Goal: Task Accomplishment & Management: Manage account settings

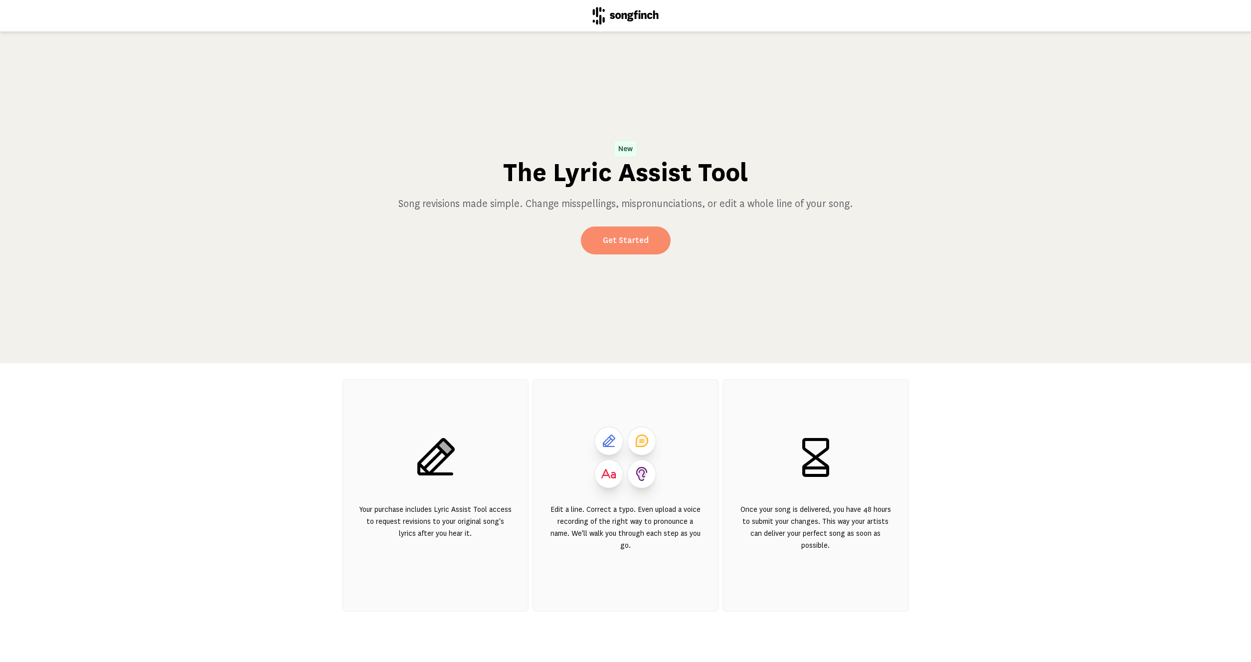
click at [629, 245] on link "Get Started" at bounding box center [626, 240] width 90 height 28
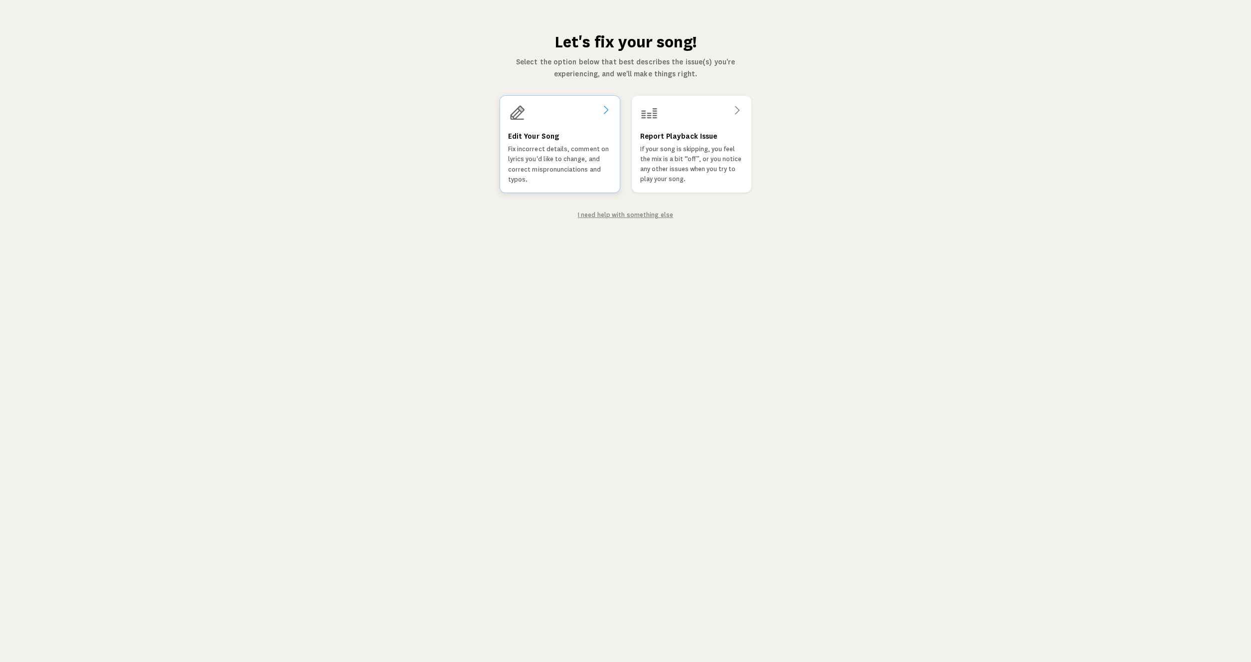
click at [560, 126] on div "Edit Your Song Fix incorrect details, comment on lyrics you'd like to change, a…" at bounding box center [559, 144] width 121 height 98
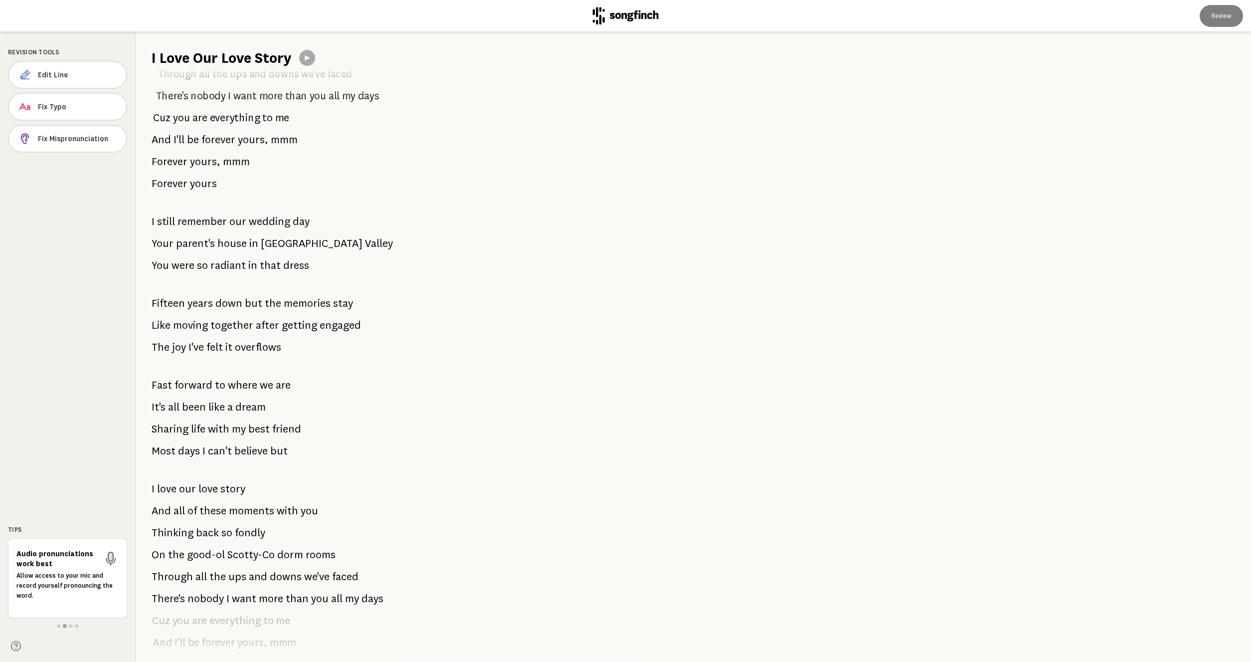
scroll to position [287, 0]
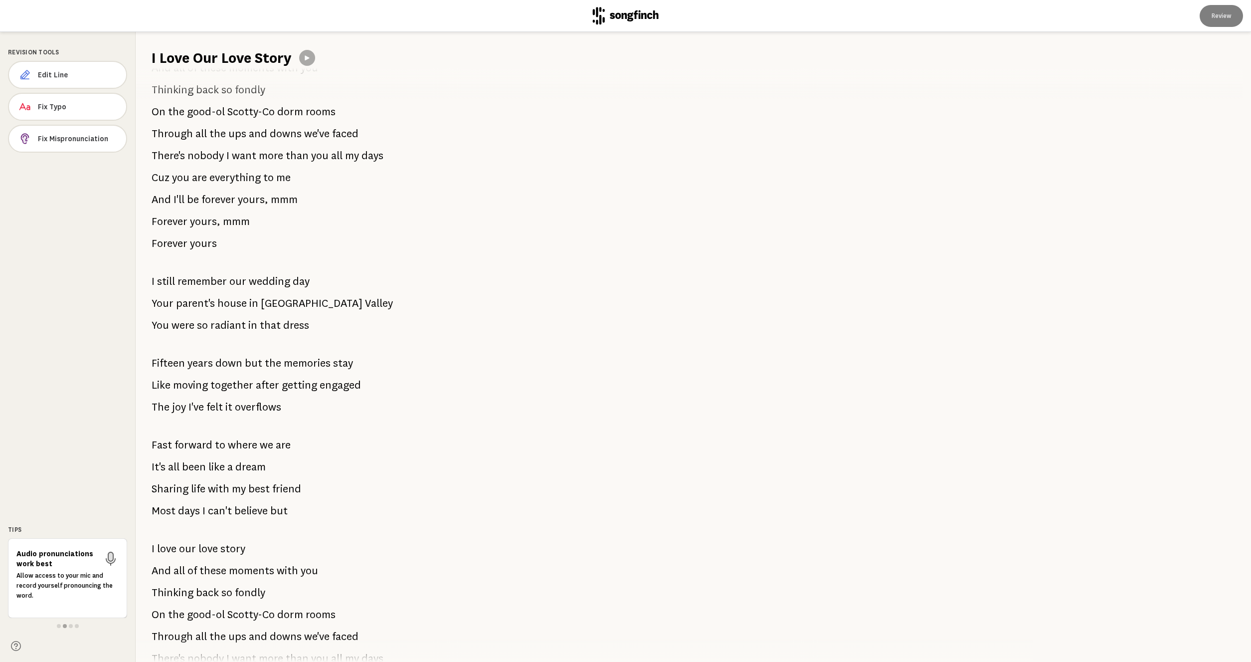
click at [284, 302] on span "[GEOGRAPHIC_DATA]" at bounding box center [312, 303] width 102 height 20
click at [62, 140] on span "Fix Mispronunciation" at bounding box center [78, 139] width 80 height 10
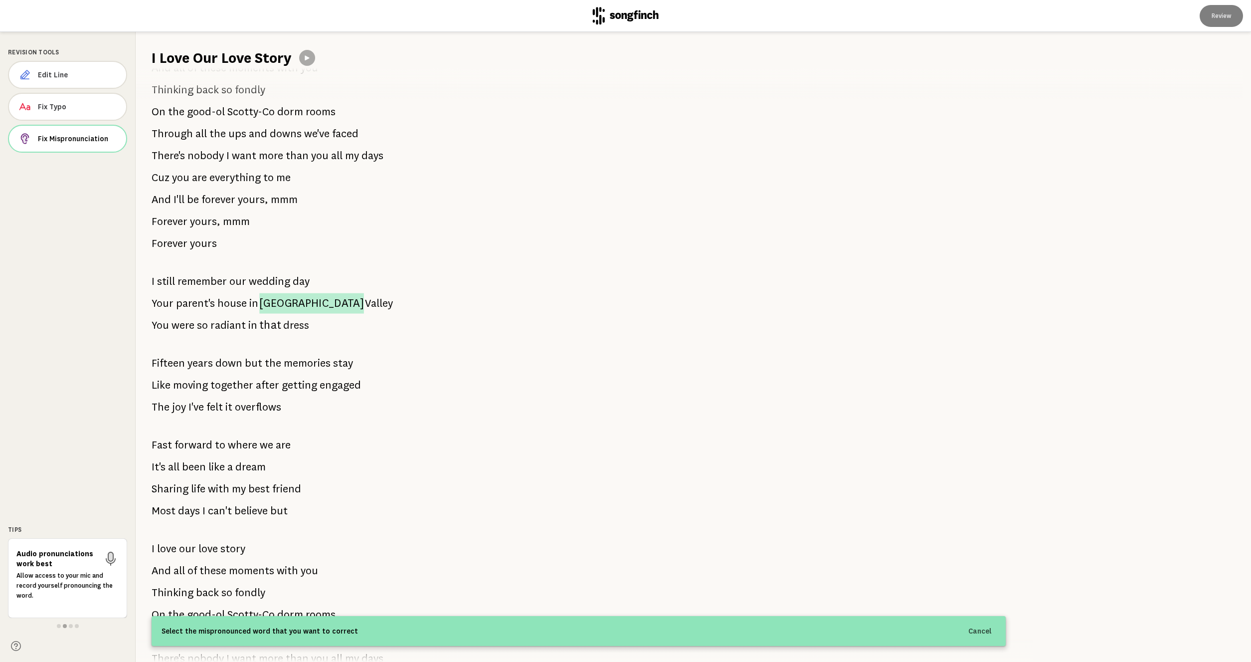
click at [275, 308] on span "[GEOGRAPHIC_DATA]" at bounding box center [311, 303] width 105 height 20
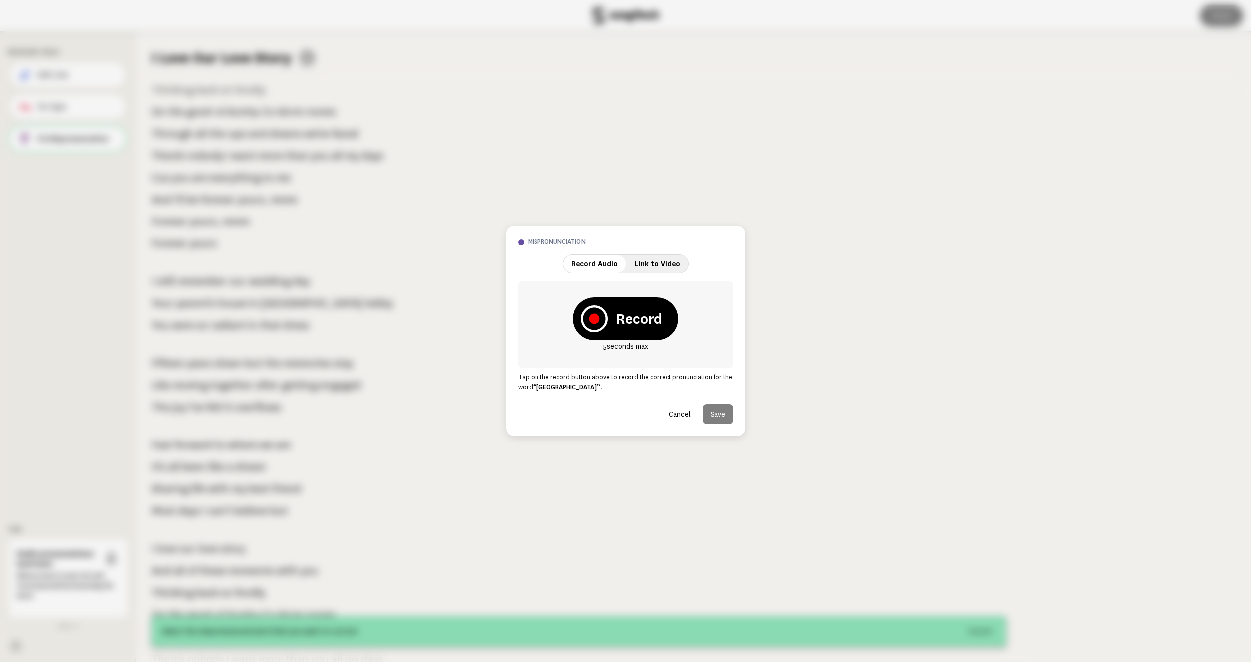
click at [681, 418] on button "Cancel" at bounding box center [680, 414] width 38 height 20
